Goal: Information Seeking & Learning: Learn about a topic

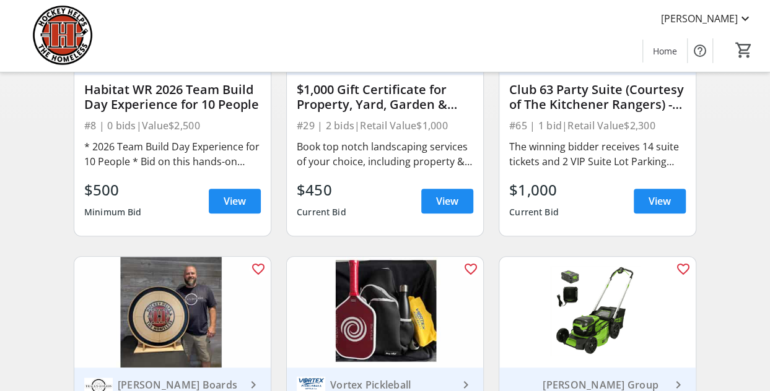
scroll to position [310, 0]
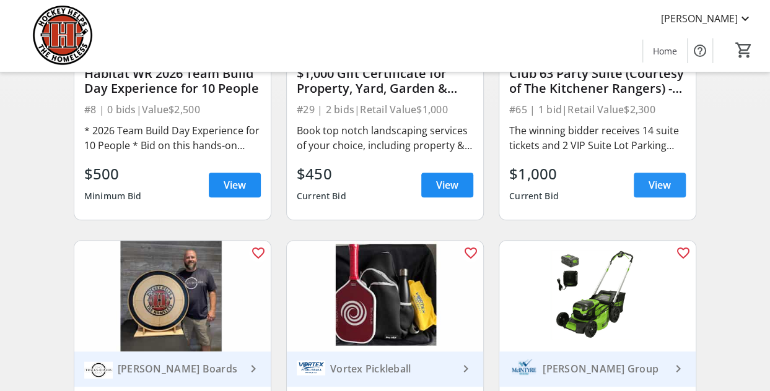
click at [659, 193] on span "View" at bounding box center [659, 185] width 22 height 15
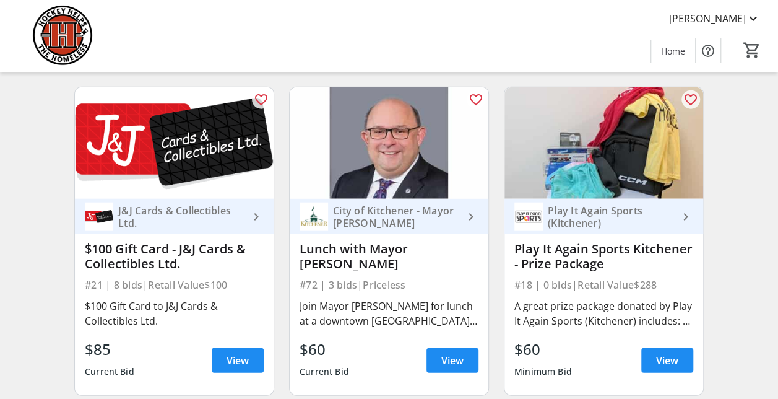
scroll to position [3777, 0]
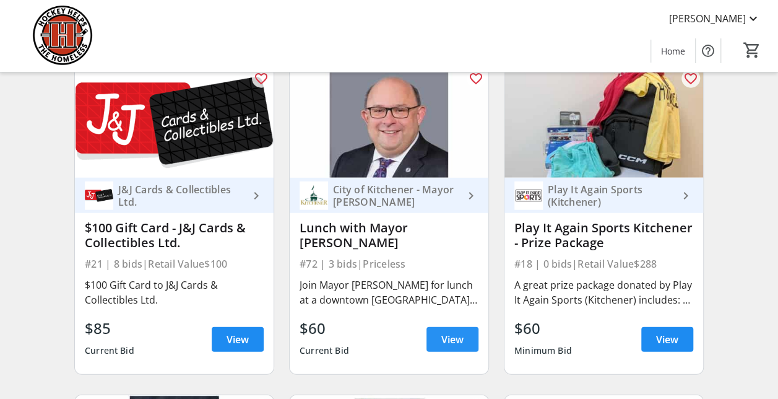
click at [449, 344] on span "View" at bounding box center [452, 339] width 22 height 15
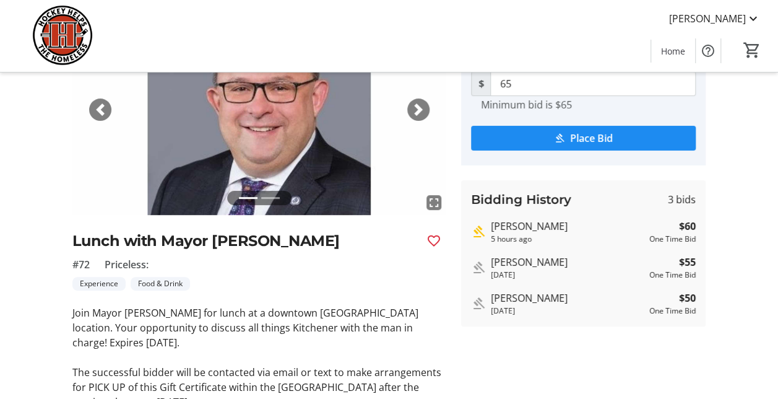
scroll to position [124, 0]
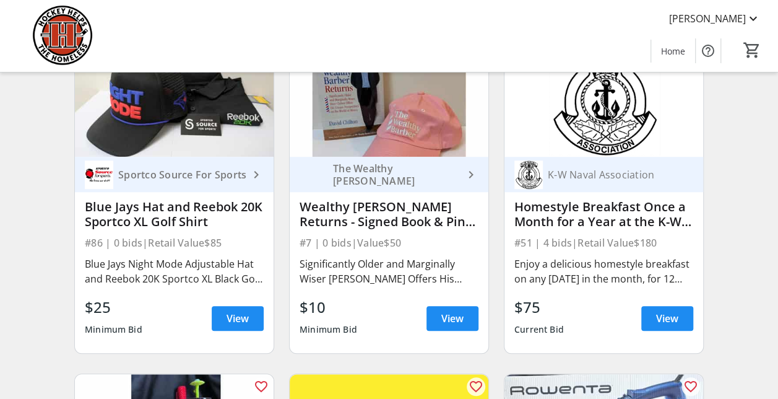
scroll to position [5139, 0]
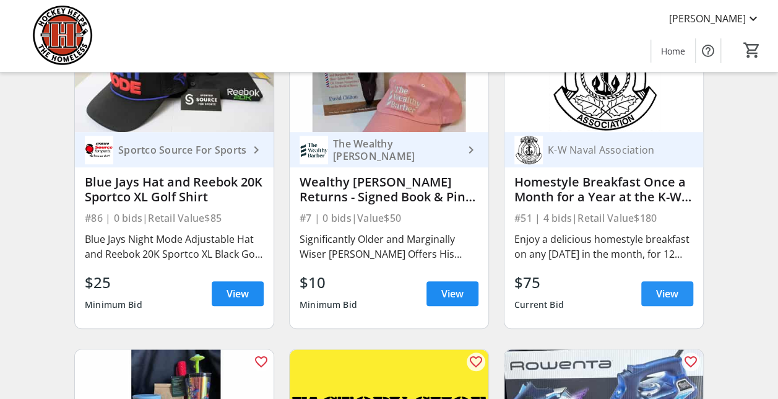
click at [663, 299] on span "View" at bounding box center [667, 293] width 22 height 15
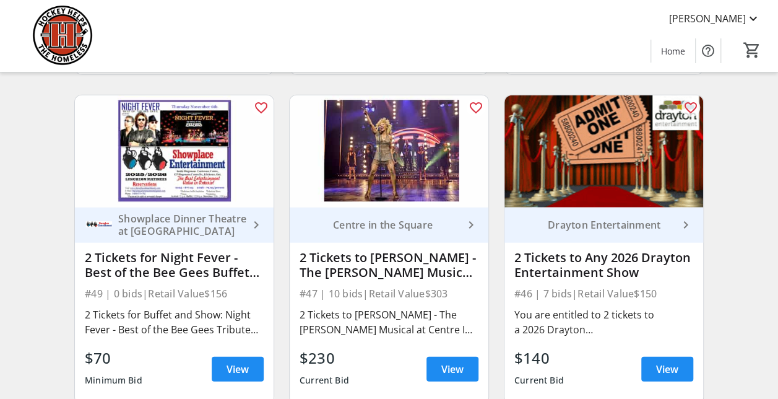
scroll to position [6068, 0]
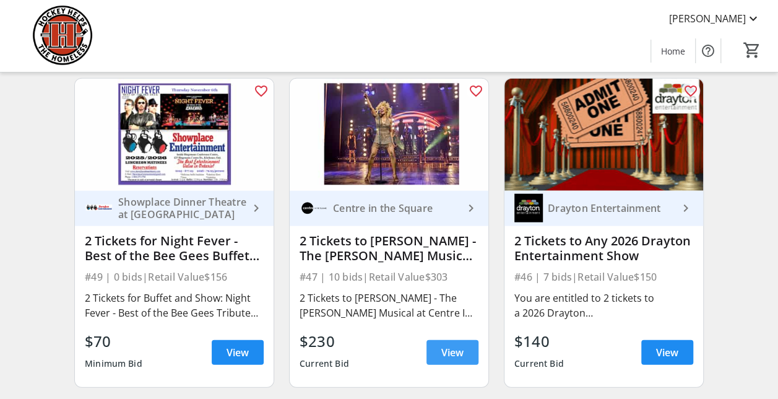
click at [452, 357] on span "View" at bounding box center [452, 352] width 22 height 15
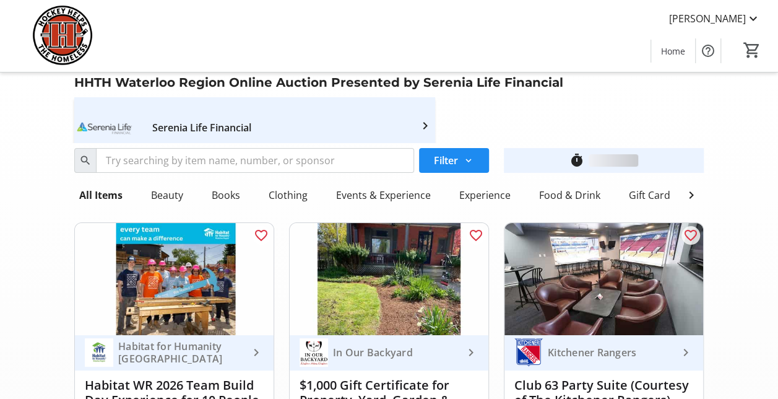
scroll to position [6068, 0]
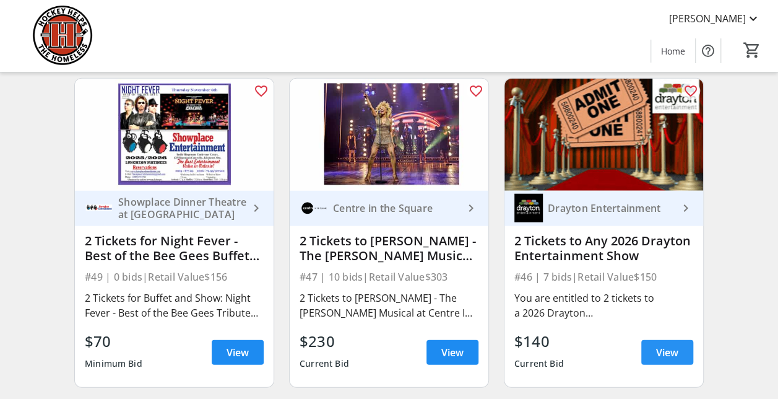
click at [664, 354] on span "View" at bounding box center [667, 352] width 22 height 15
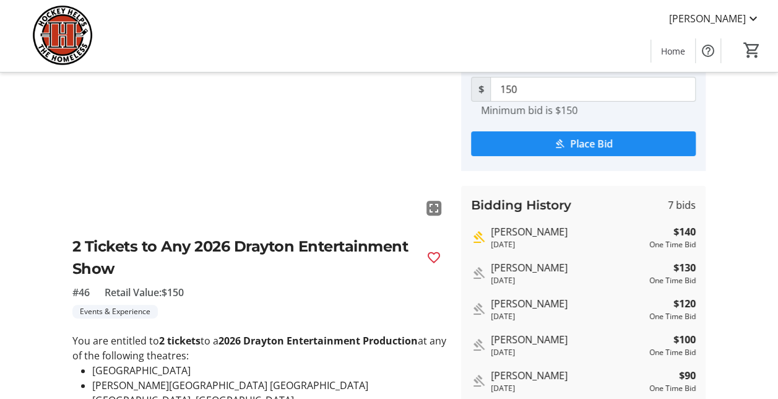
scroll to position [124, 0]
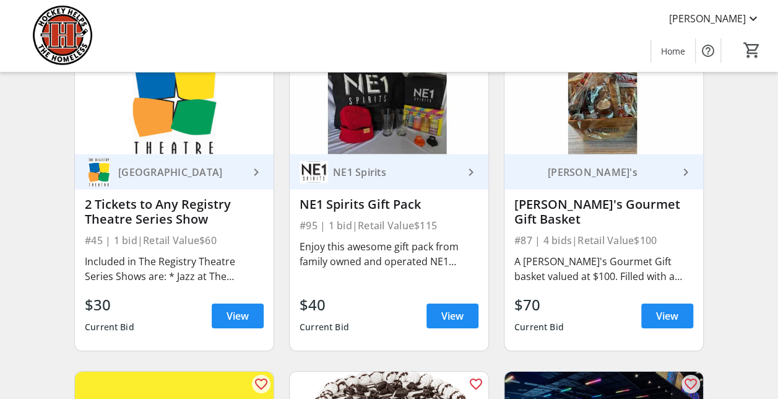
scroll to position [6501, 0]
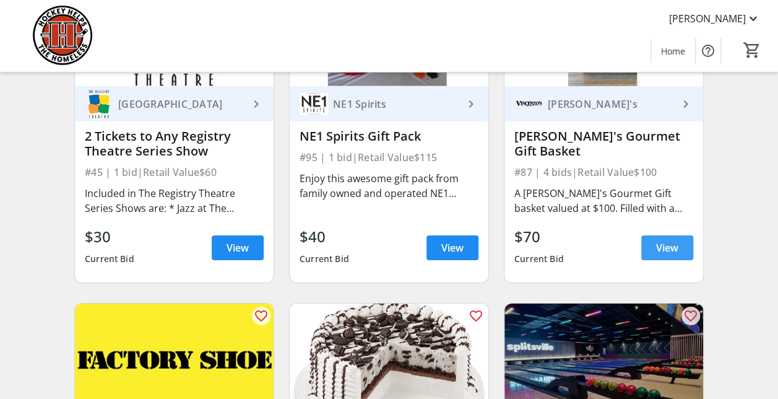
click at [667, 254] on span "View" at bounding box center [667, 247] width 22 height 15
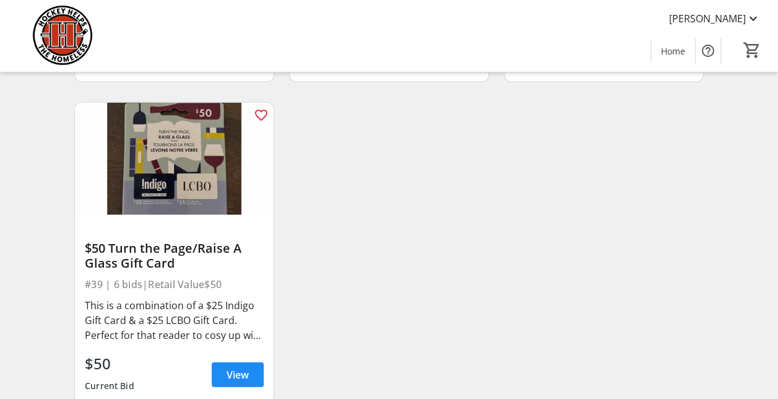
scroll to position [10683, 0]
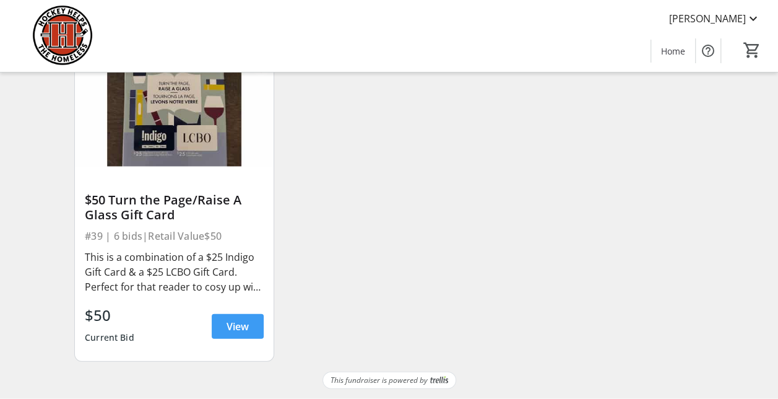
click at [243, 329] on span "View" at bounding box center [238, 326] width 22 height 15
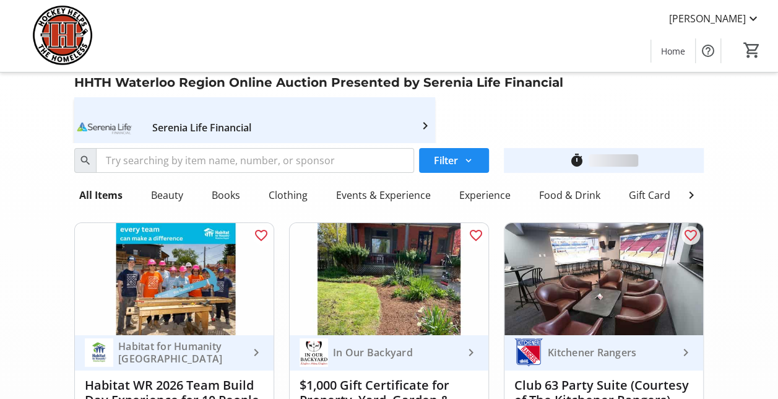
scroll to position [10683, 0]
